Goal: Find contact information: Find contact information

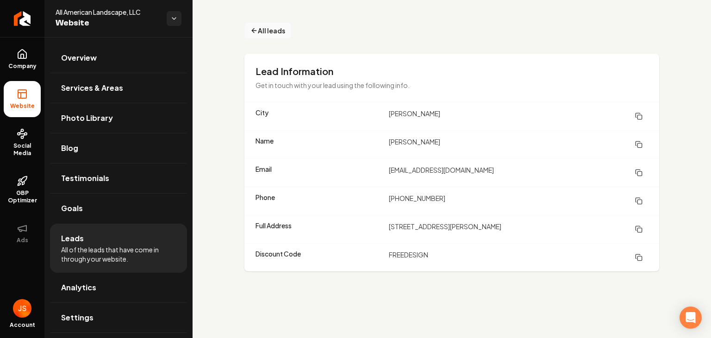
click at [274, 37] on button "All leads" at bounding box center [267, 30] width 47 height 17
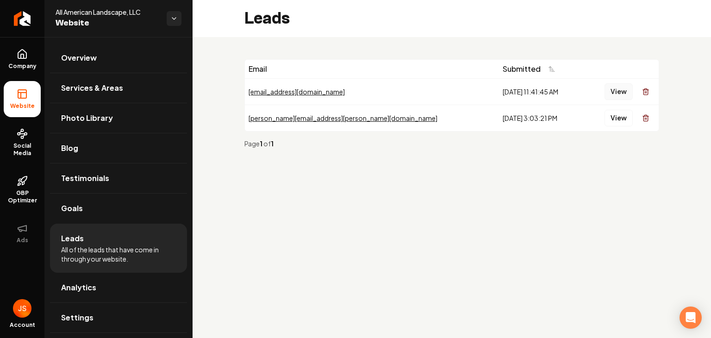
click at [617, 94] on button "View" at bounding box center [618, 91] width 28 height 17
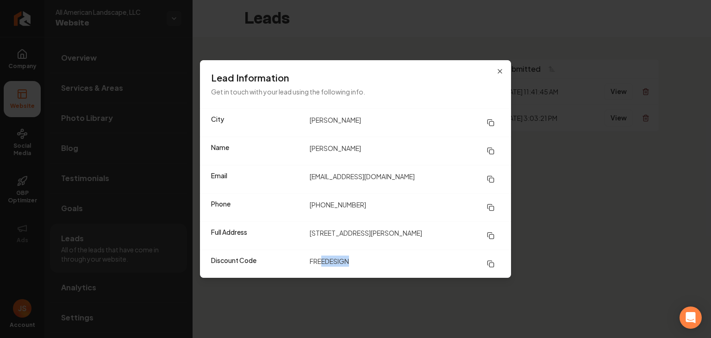
drag, startPoint x: 322, startPoint y: 261, endPoint x: 359, endPoint y: 265, distance: 37.2
click at [359, 265] on dd "FREEDESIGN" at bounding box center [405, 263] width 190 height 17
click at [413, 224] on div "Full Address [STREET_ADDRESS][PERSON_NAME]" at bounding box center [355, 235] width 311 height 28
drag, startPoint x: 309, startPoint y: 176, endPoint x: 398, endPoint y: 183, distance: 89.6
click at [398, 183] on div "Email [EMAIL_ADDRESS][DOMAIN_NAME]" at bounding box center [355, 179] width 311 height 28
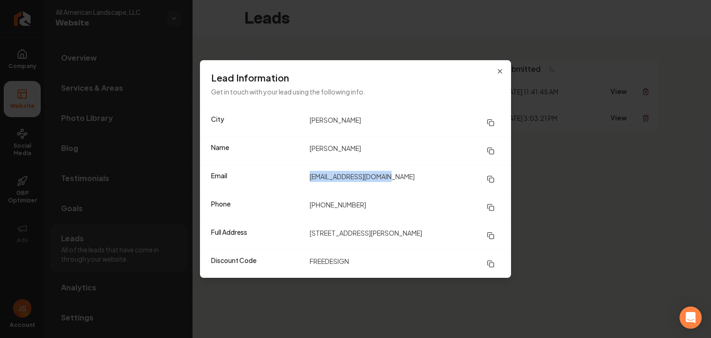
copy dd "[EMAIL_ADDRESS][DOMAIN_NAME]"
click at [351, 233] on dd "[STREET_ADDRESS][PERSON_NAME]" at bounding box center [405, 235] width 190 height 17
drag, startPoint x: 307, startPoint y: 232, endPoint x: 366, endPoint y: 233, distance: 58.8
click at [366, 233] on div "Full Address [STREET_ADDRESS][PERSON_NAME]" at bounding box center [355, 235] width 311 height 28
copy dd "[STREET_ADDRESS][PERSON_NAME]"
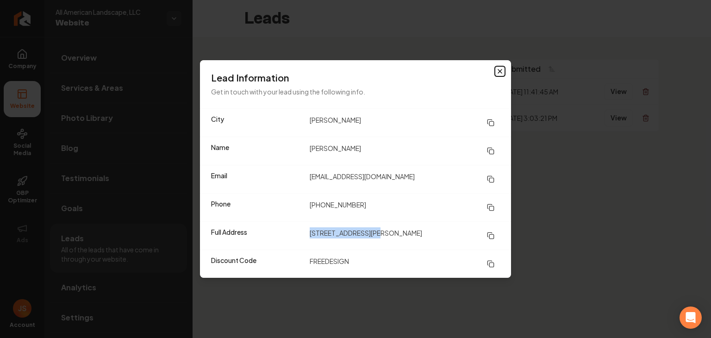
click at [500, 71] on icon "button" at bounding box center [500, 71] width 4 height 4
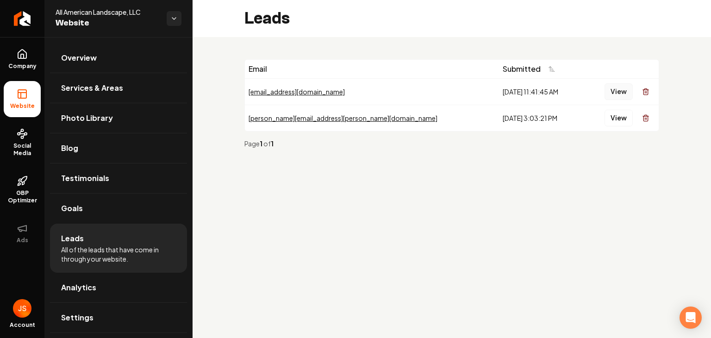
click at [609, 91] on button "View" at bounding box center [618, 91] width 28 height 17
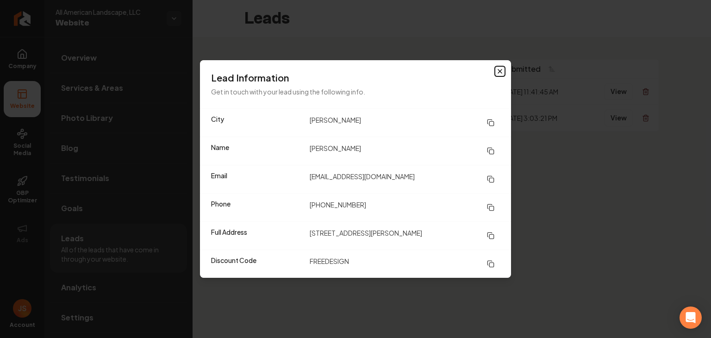
click at [498, 73] on icon "button" at bounding box center [500, 71] width 4 height 4
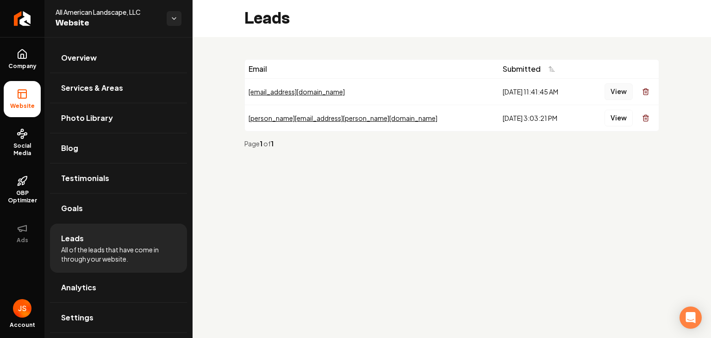
click at [622, 90] on button "View" at bounding box center [618, 91] width 28 height 17
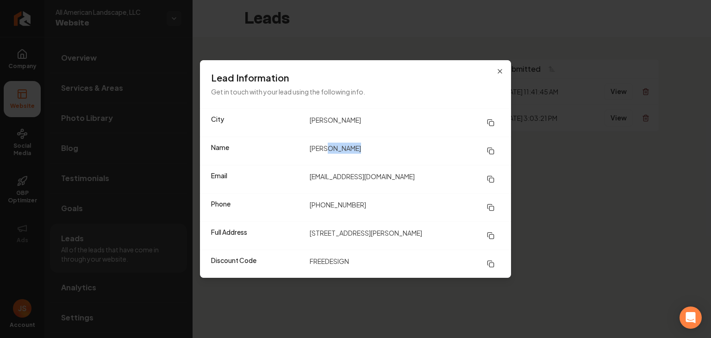
drag, startPoint x: 327, startPoint y: 149, endPoint x: 355, endPoint y: 149, distance: 28.2
click at [355, 149] on dd "[PERSON_NAME]" at bounding box center [405, 151] width 190 height 17
copy dd "[PERSON_NAME]"
drag, startPoint x: 311, startPoint y: 204, endPoint x: 362, endPoint y: 197, distance: 52.3
click at [362, 197] on div "Phone [PHONE_NUMBER]" at bounding box center [355, 207] width 311 height 28
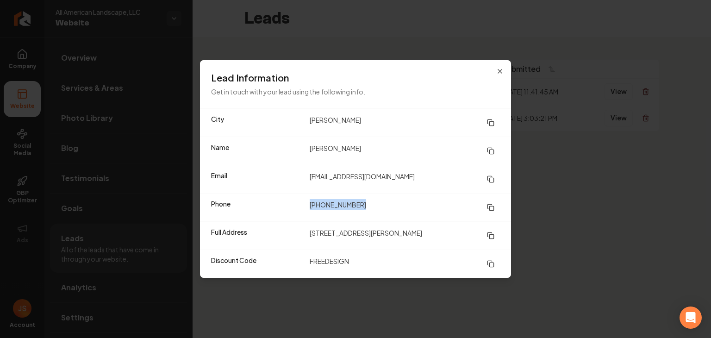
copy dd "[PHONE_NUMBER]"
drag, startPoint x: 310, startPoint y: 176, endPoint x: 403, endPoint y: 186, distance: 93.0
click at [403, 186] on dd "[EMAIL_ADDRESS][DOMAIN_NAME]" at bounding box center [405, 179] width 190 height 17
copy dd "[EMAIL_ADDRESS][DOMAIN_NAME]"
drag, startPoint x: 309, startPoint y: 230, endPoint x: 368, endPoint y: 239, distance: 59.9
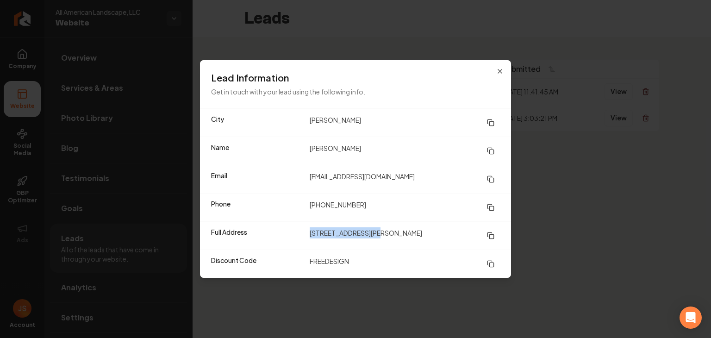
click at [368, 239] on dd "[STREET_ADDRESS][PERSON_NAME]" at bounding box center [405, 235] width 190 height 17
copy dd "[STREET_ADDRESS][PERSON_NAME]"
click at [504, 69] on div "Lead Information Get in touch with your lead using the following info." at bounding box center [355, 84] width 311 height 48
click at [503, 70] on icon "button" at bounding box center [499, 71] width 7 height 7
